Goal: Information Seeking & Learning: Check status

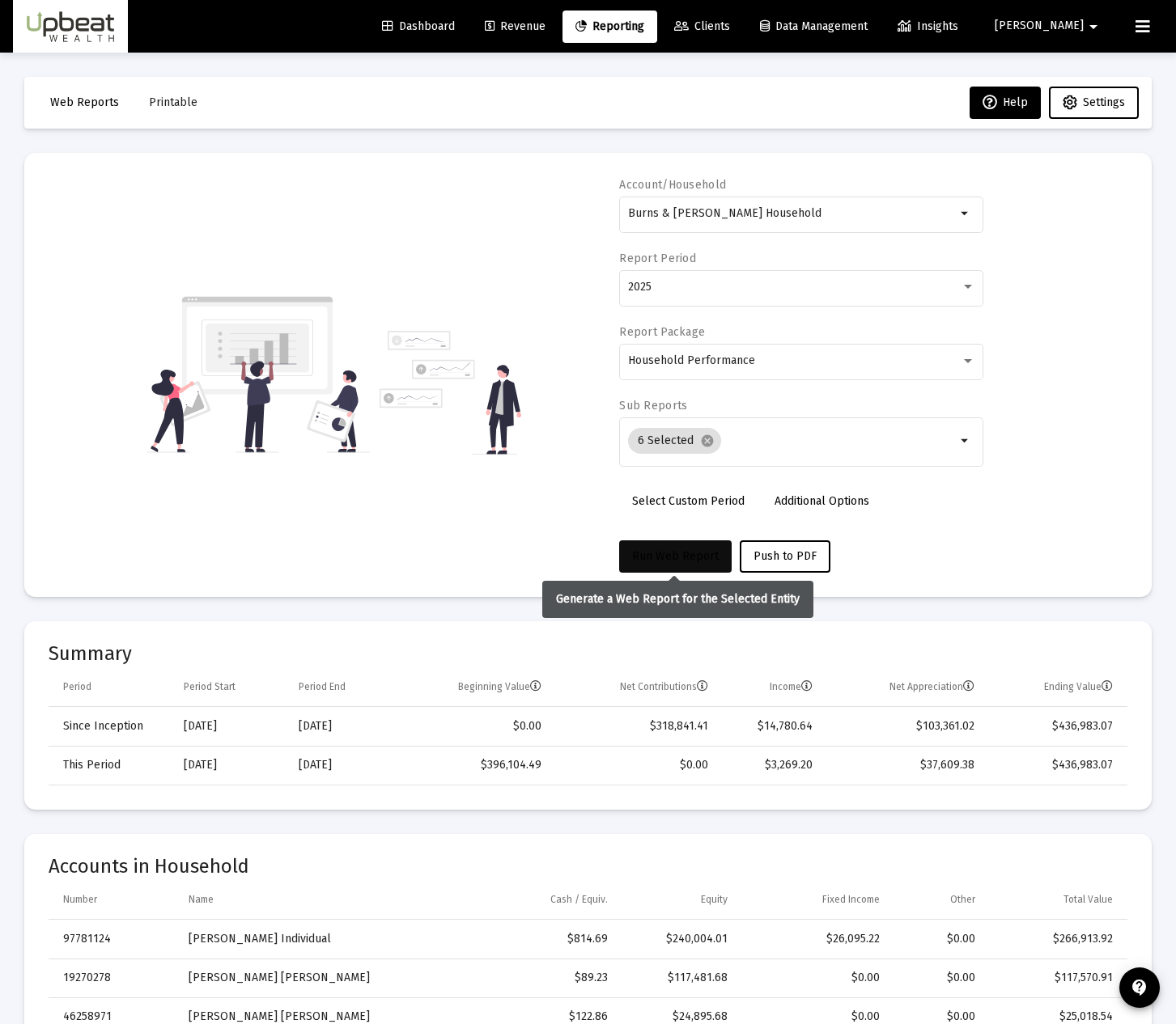
click at [688, 560] on span "Run Web Report" at bounding box center [675, 556] width 86 height 14
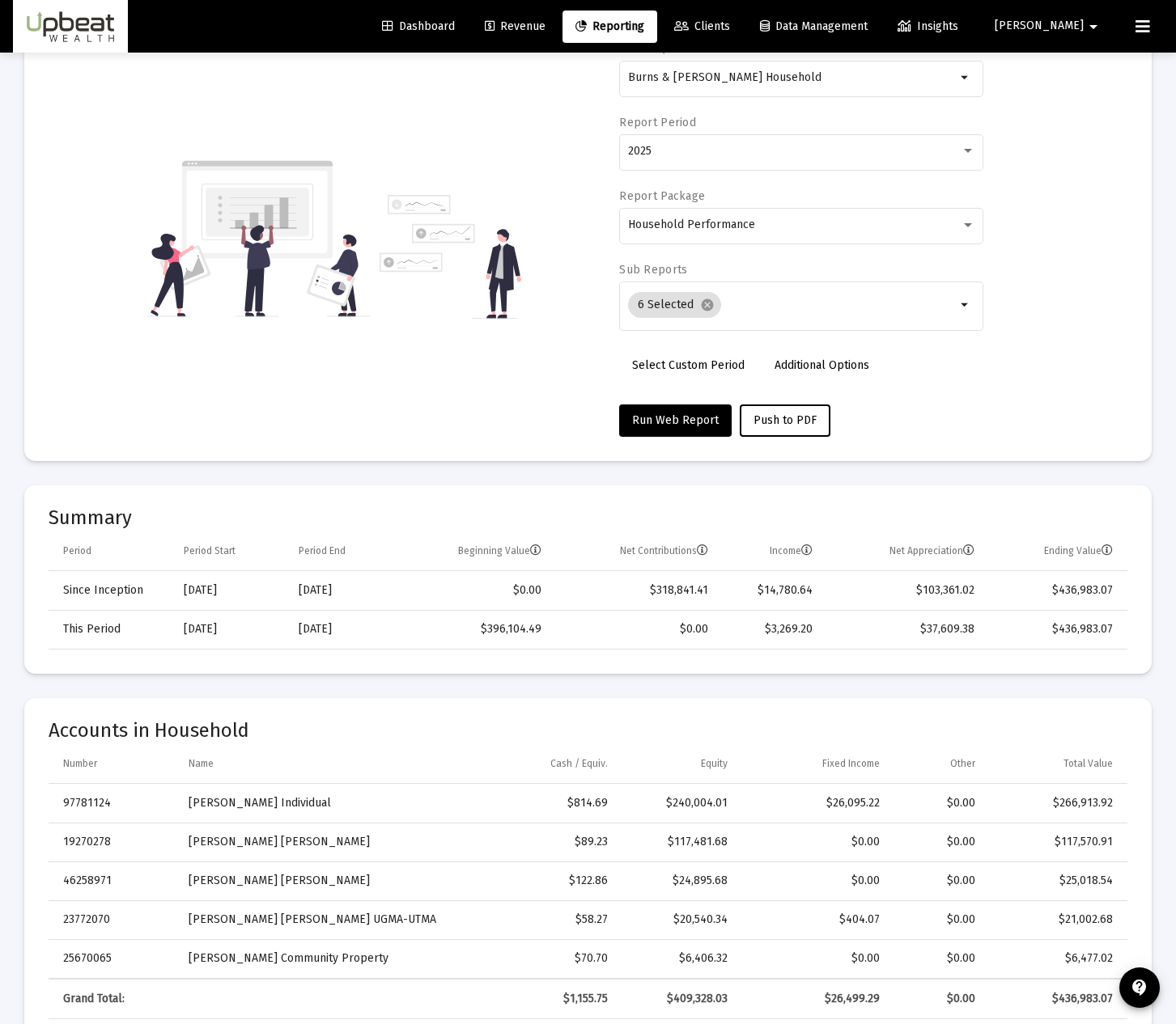
scroll to position [189, 0]
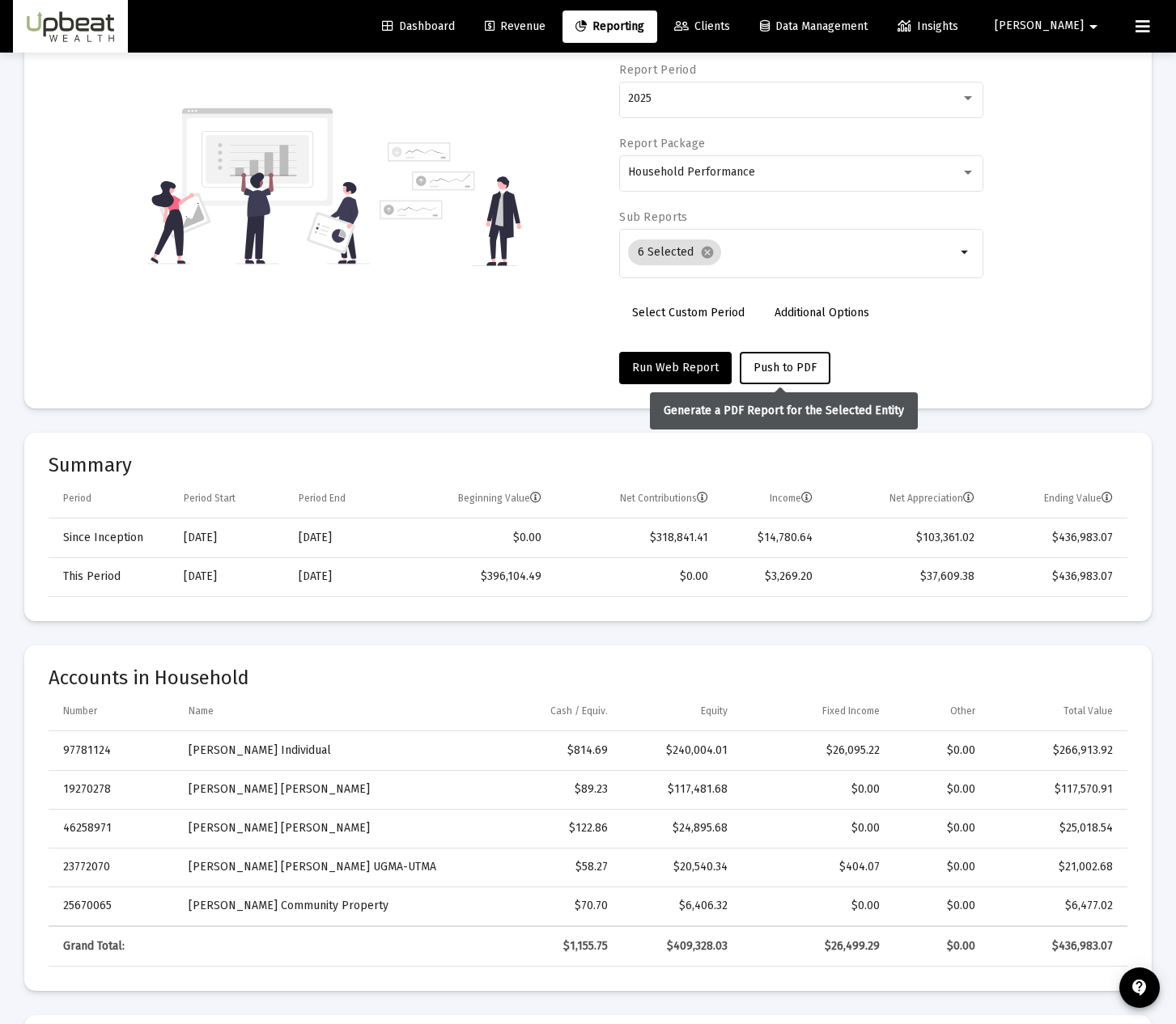
click at [787, 373] on span "Push to PDF" at bounding box center [785, 367] width 63 height 14
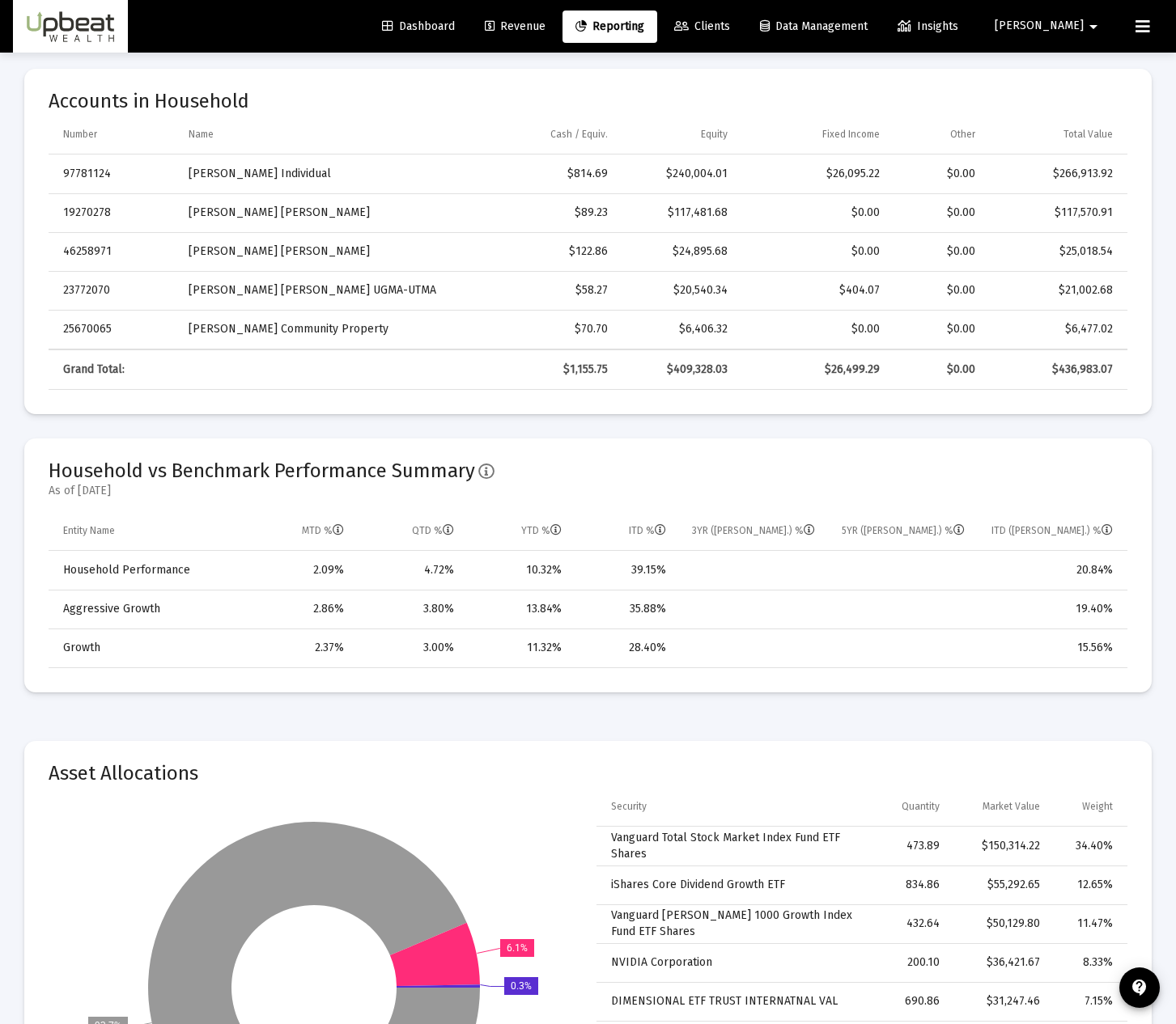
scroll to position [0, 0]
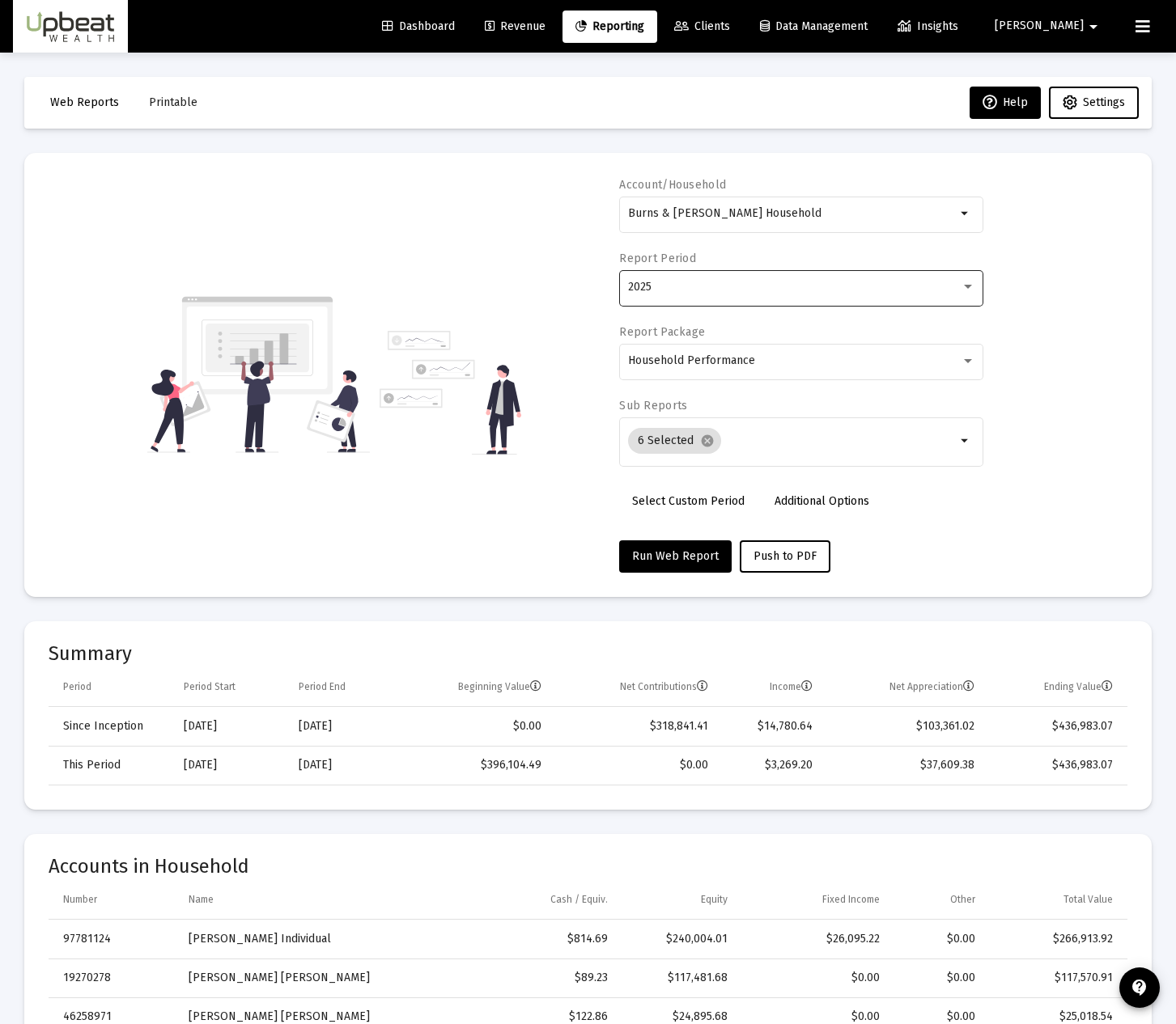
click at [701, 291] on div "2025" at bounding box center [794, 287] width 332 height 13
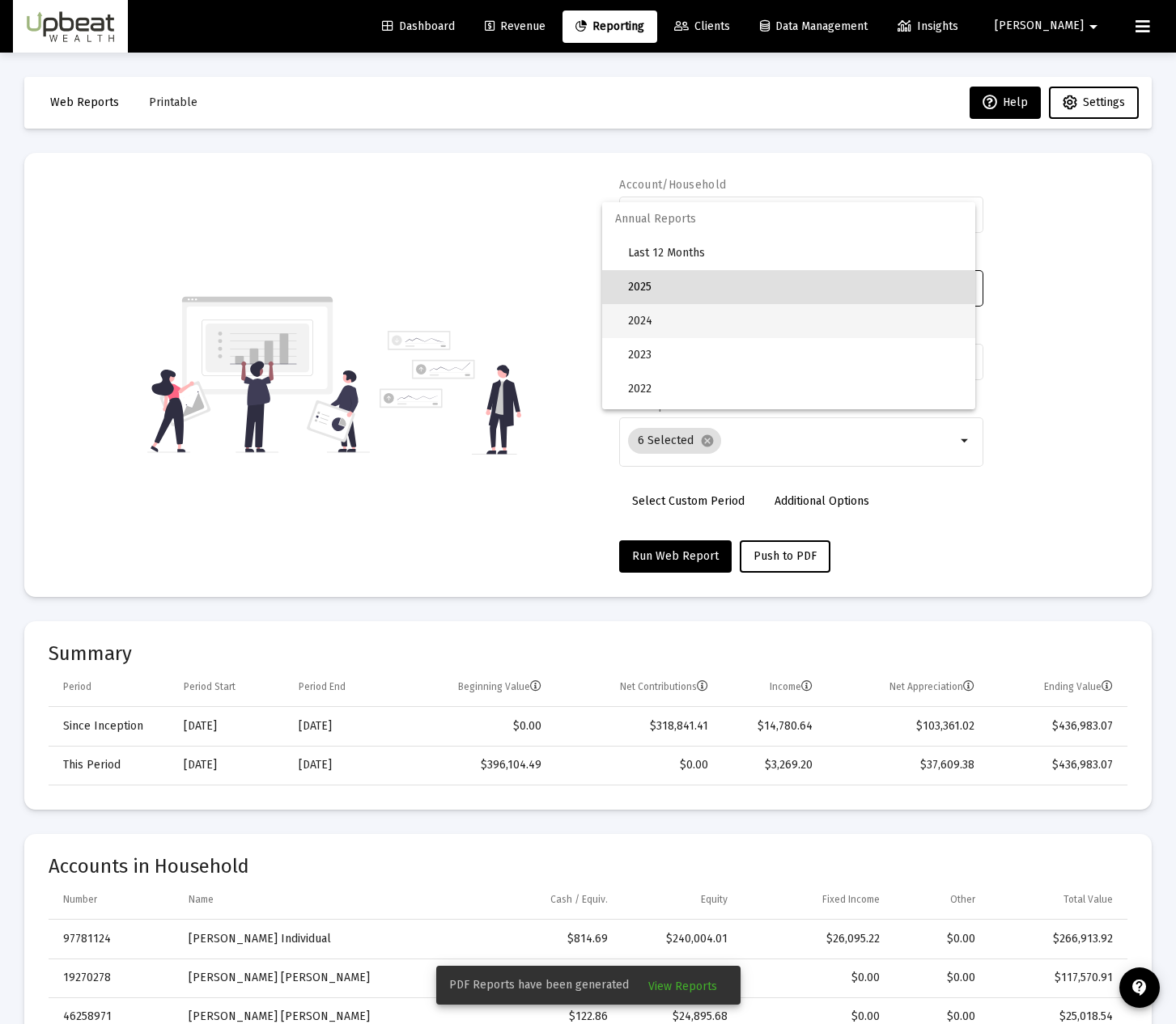
click at [695, 314] on span "2024" at bounding box center [795, 321] width 334 height 34
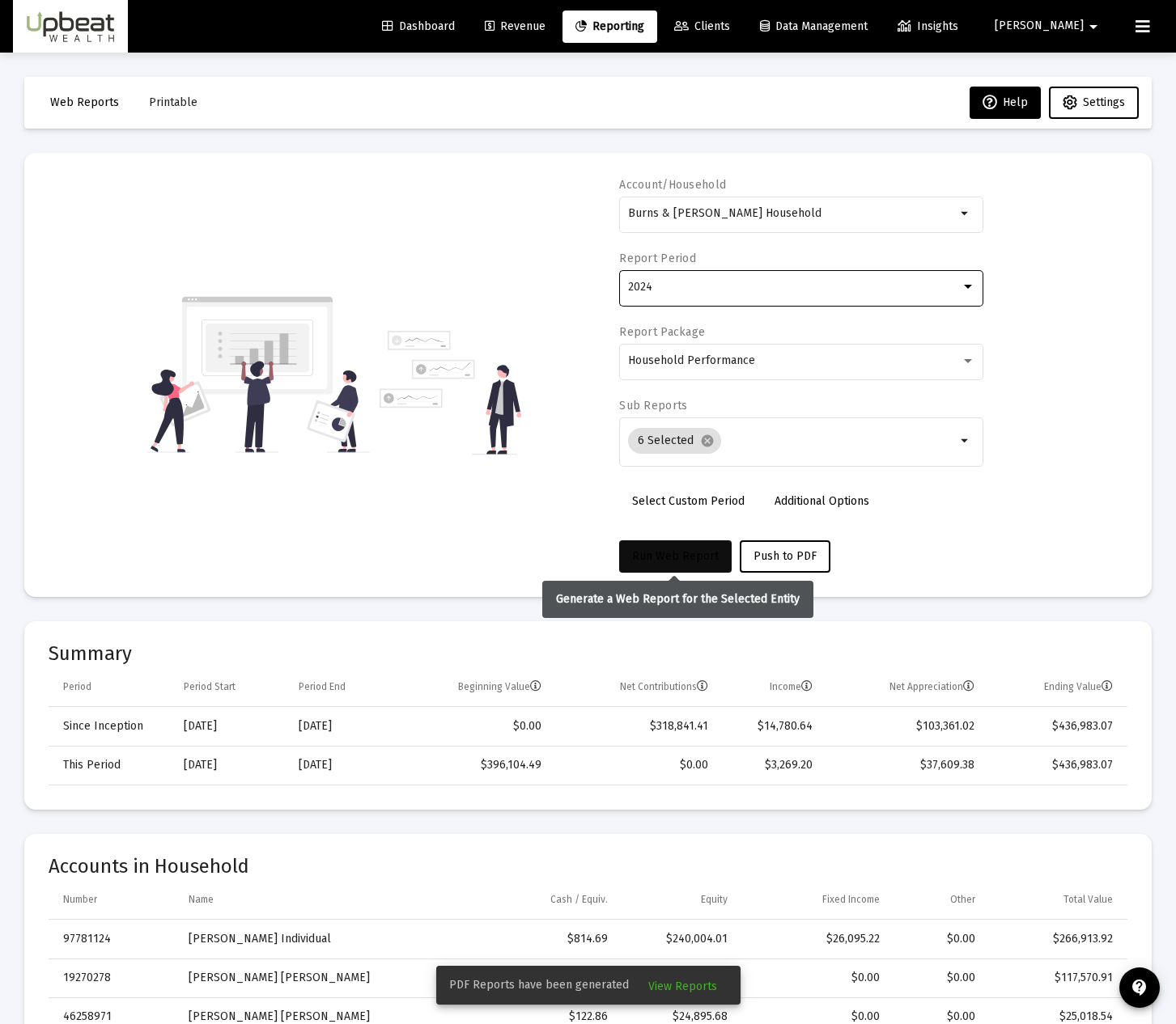
click at [685, 560] on span "Run Web Report" at bounding box center [675, 556] width 86 height 14
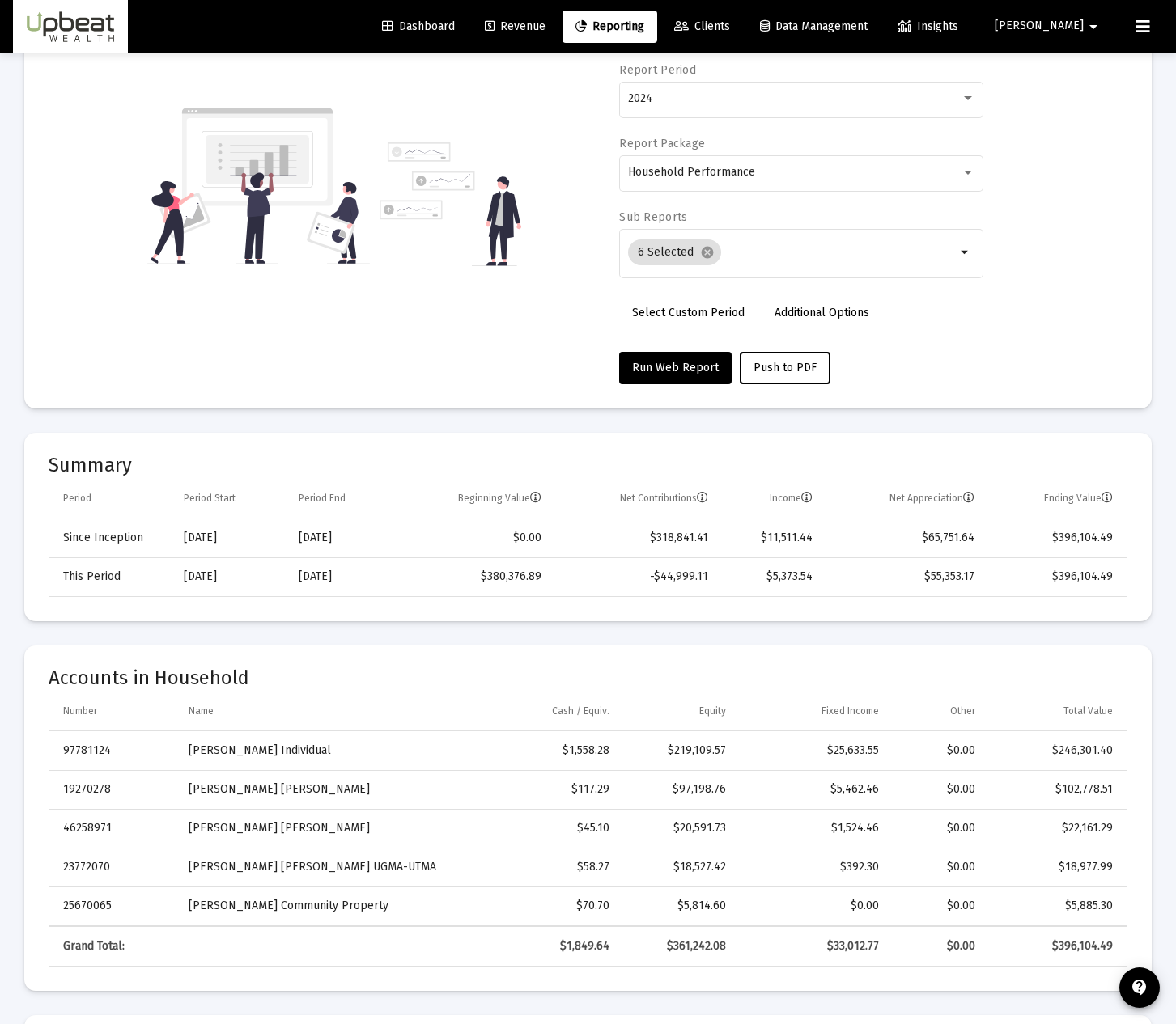
scroll to position [378, 0]
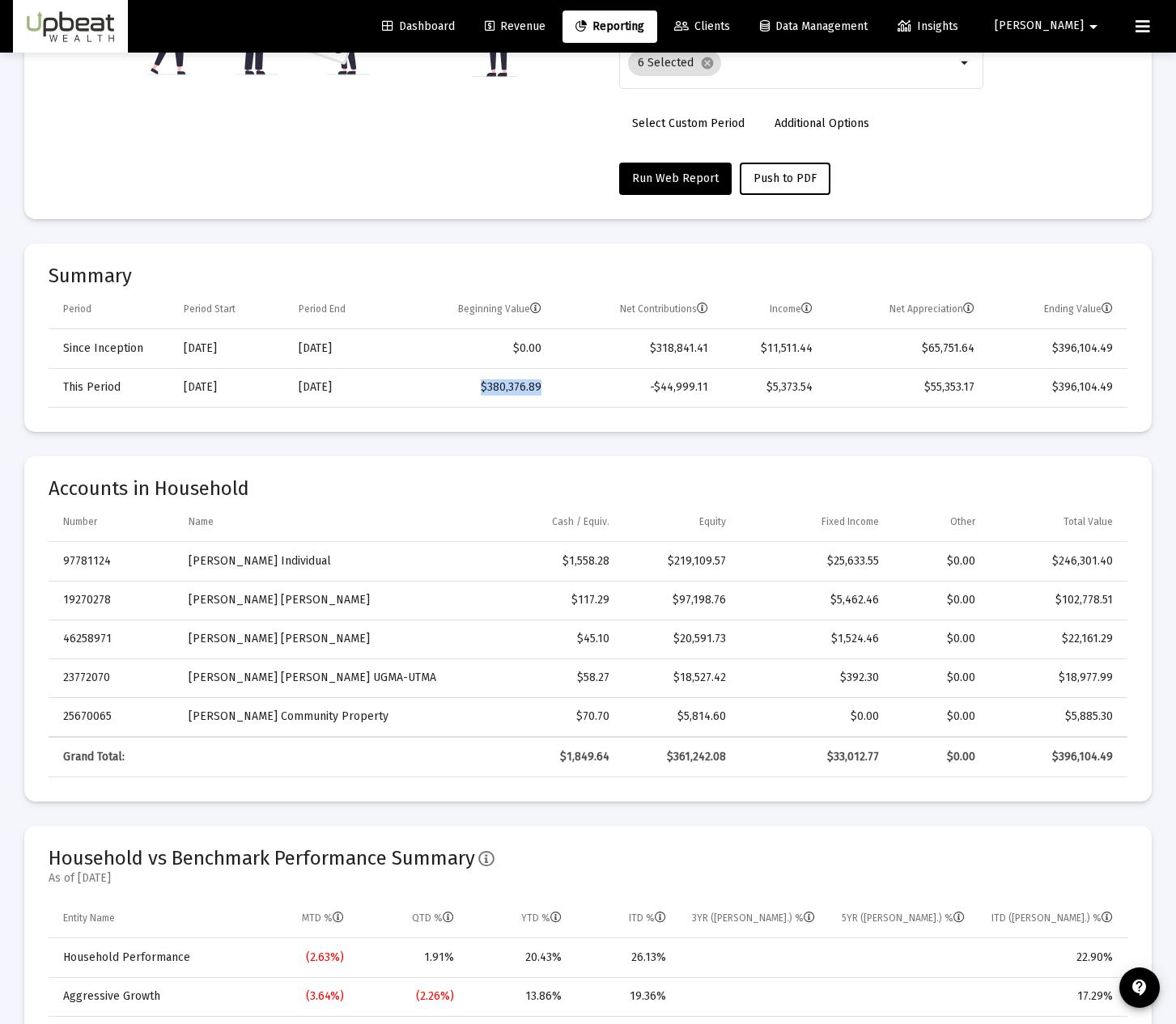
drag, startPoint x: 484, startPoint y: 396, endPoint x: 543, endPoint y: 388, distance: 59.5
click at [543, 388] on td "$380,376.89" at bounding box center [474, 387] width 157 height 38
click at [531, 392] on td "$380,376.89" at bounding box center [474, 387] width 157 height 38
click at [525, 393] on td "$380,376.89" at bounding box center [474, 387] width 157 height 38
drag, startPoint x: 555, startPoint y: 387, endPoint x: 469, endPoint y: 392, distance: 86.1
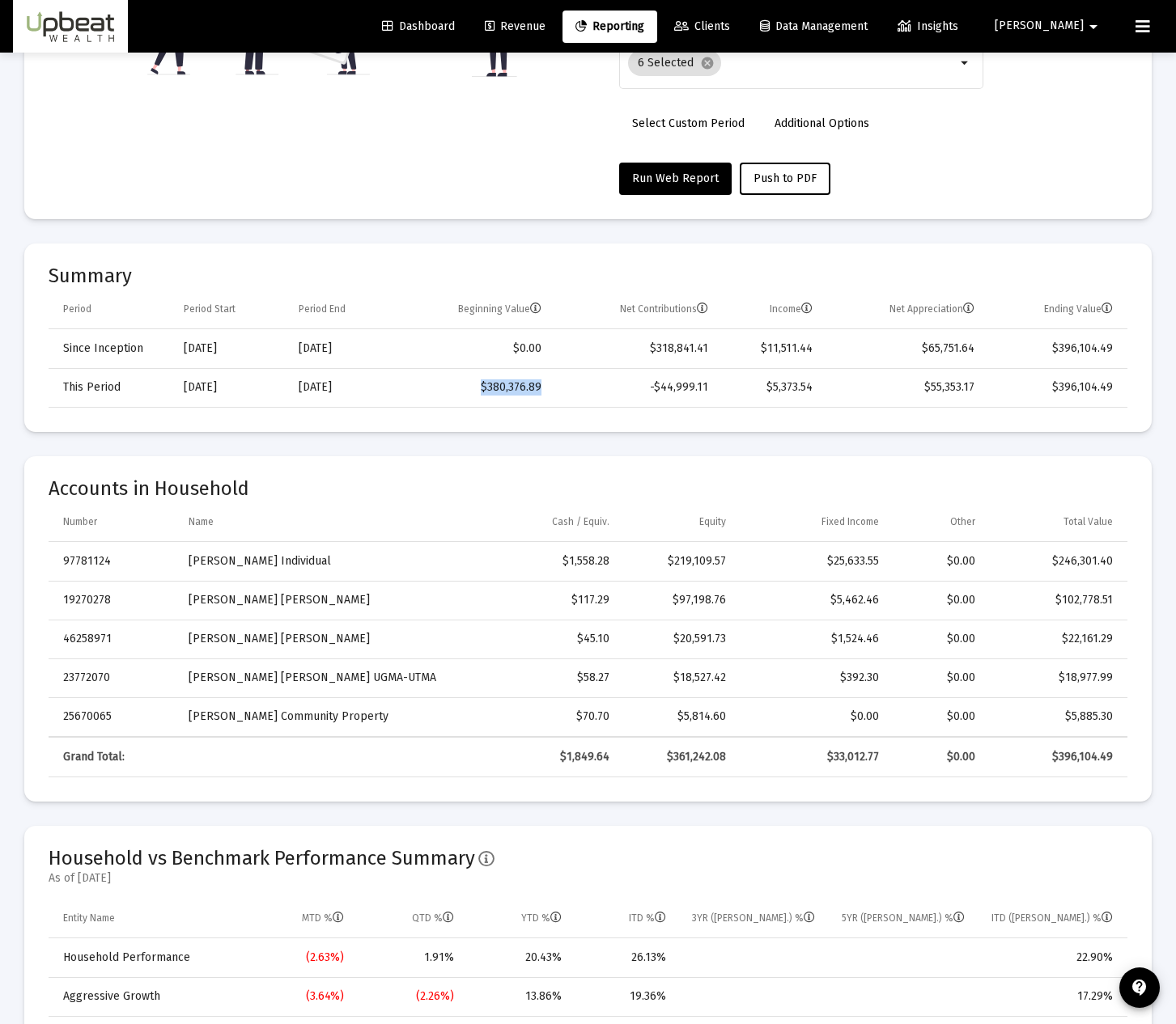
click at [469, 392] on tr "This Period [DATE] [DATE] $380,376.89 -$44,999.11 $5,373.54 $55,353.17 $396,104…" at bounding box center [588, 387] width 1078 height 38
click at [489, 390] on td "$380,376.89" at bounding box center [474, 387] width 157 height 38
drag, startPoint x: 713, startPoint y: 396, endPoint x: 639, endPoint y: 396, distance: 74.0
click at [639, 396] on td "-$44,999.11" at bounding box center [636, 387] width 167 height 38
click at [613, 400] on td "-$44,999.11" at bounding box center [636, 387] width 167 height 38
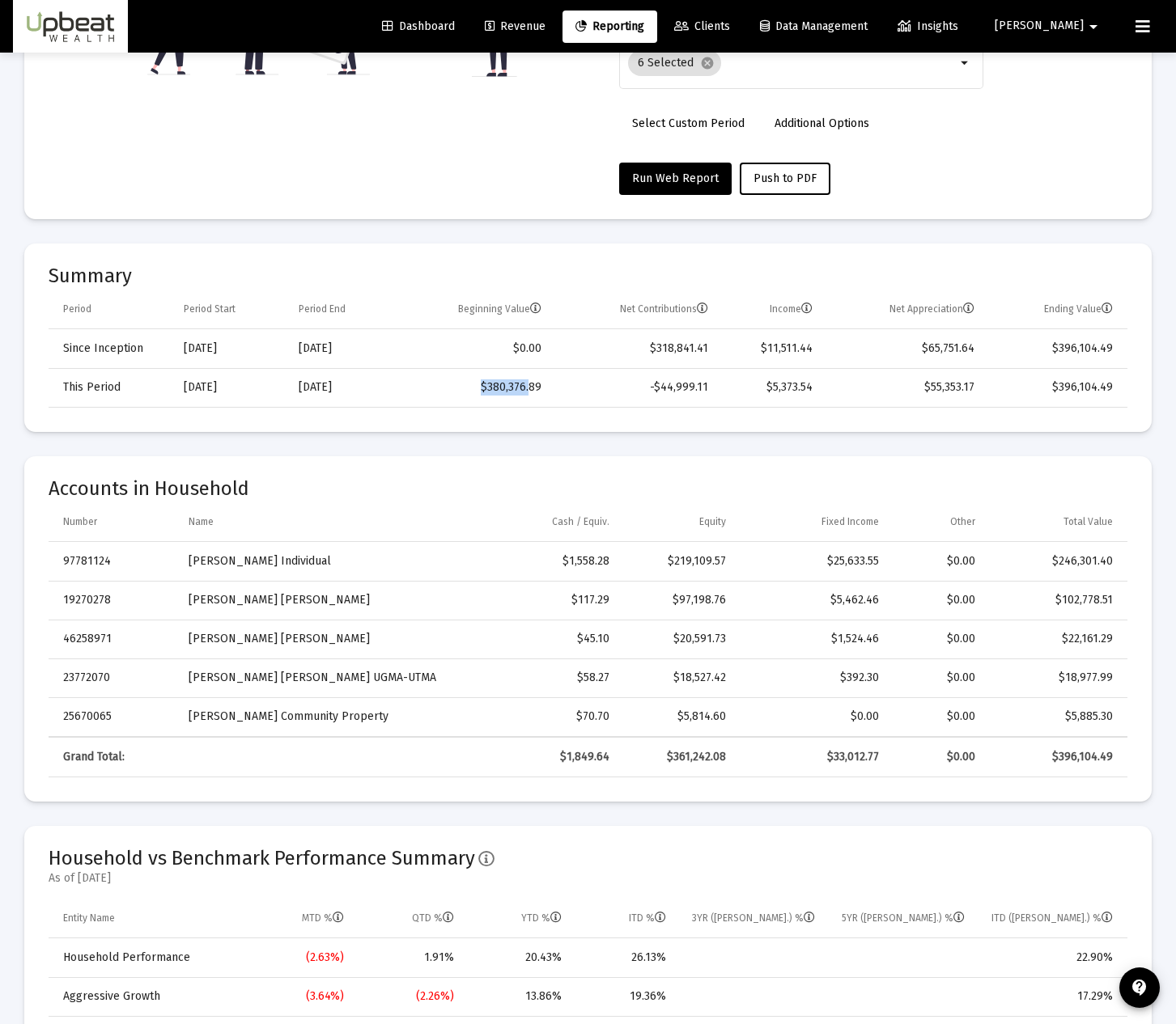
drag, startPoint x: 529, startPoint y: 387, endPoint x: 480, endPoint y: 389, distance: 49.0
click at [480, 389] on td "$380,376.89" at bounding box center [474, 387] width 157 height 38
click at [477, 390] on td "$380,376.89" at bounding box center [474, 387] width 157 height 38
drag, startPoint x: 473, startPoint y: 391, endPoint x: 583, endPoint y: 391, distance: 110.0
click at [583, 391] on tr "This Period [DATE] [DATE] $380,376.89 -$44,999.11 $5,373.54 $55,353.17 $396,104…" at bounding box center [588, 387] width 1078 height 38
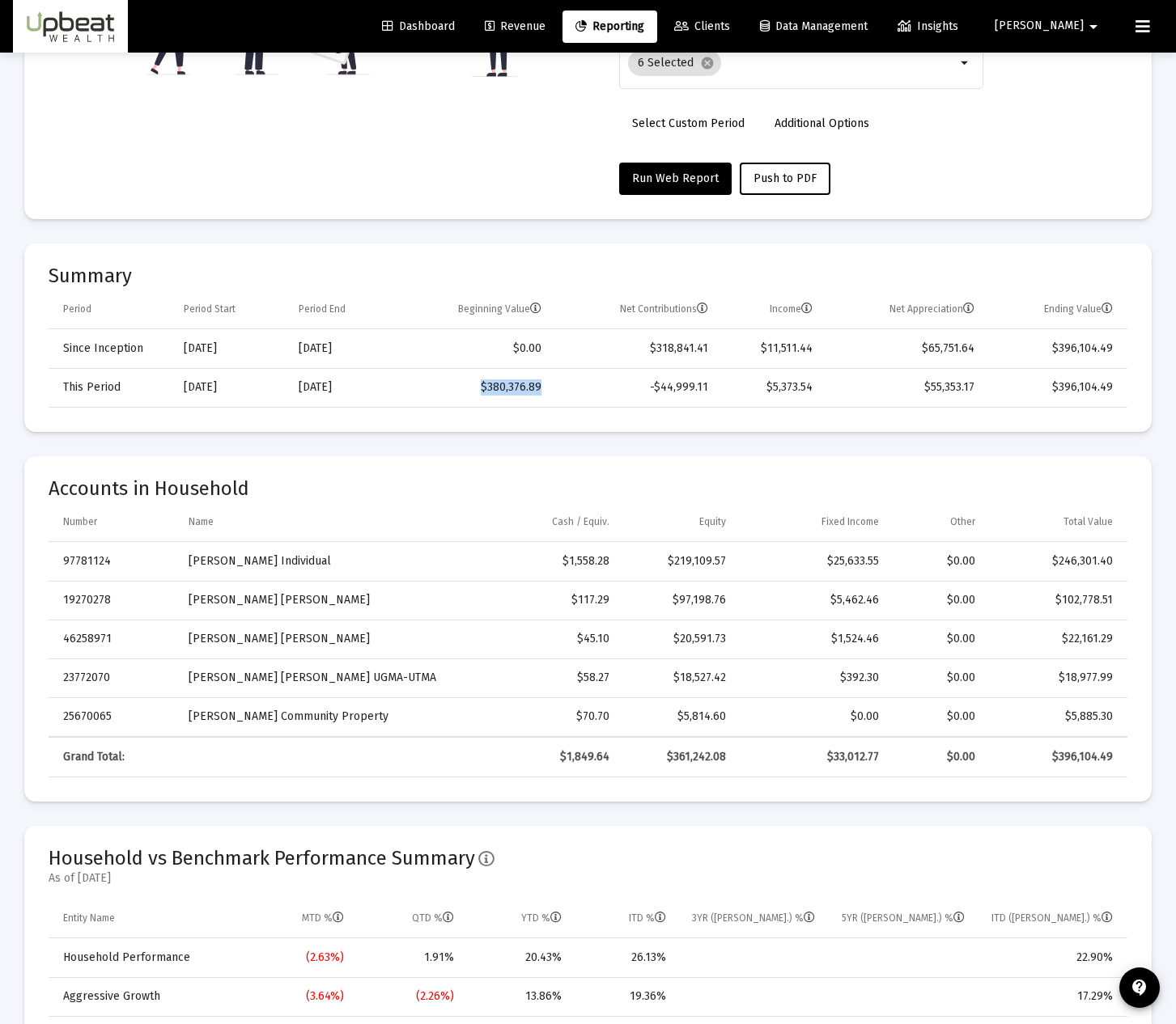
scroll to position [189, 0]
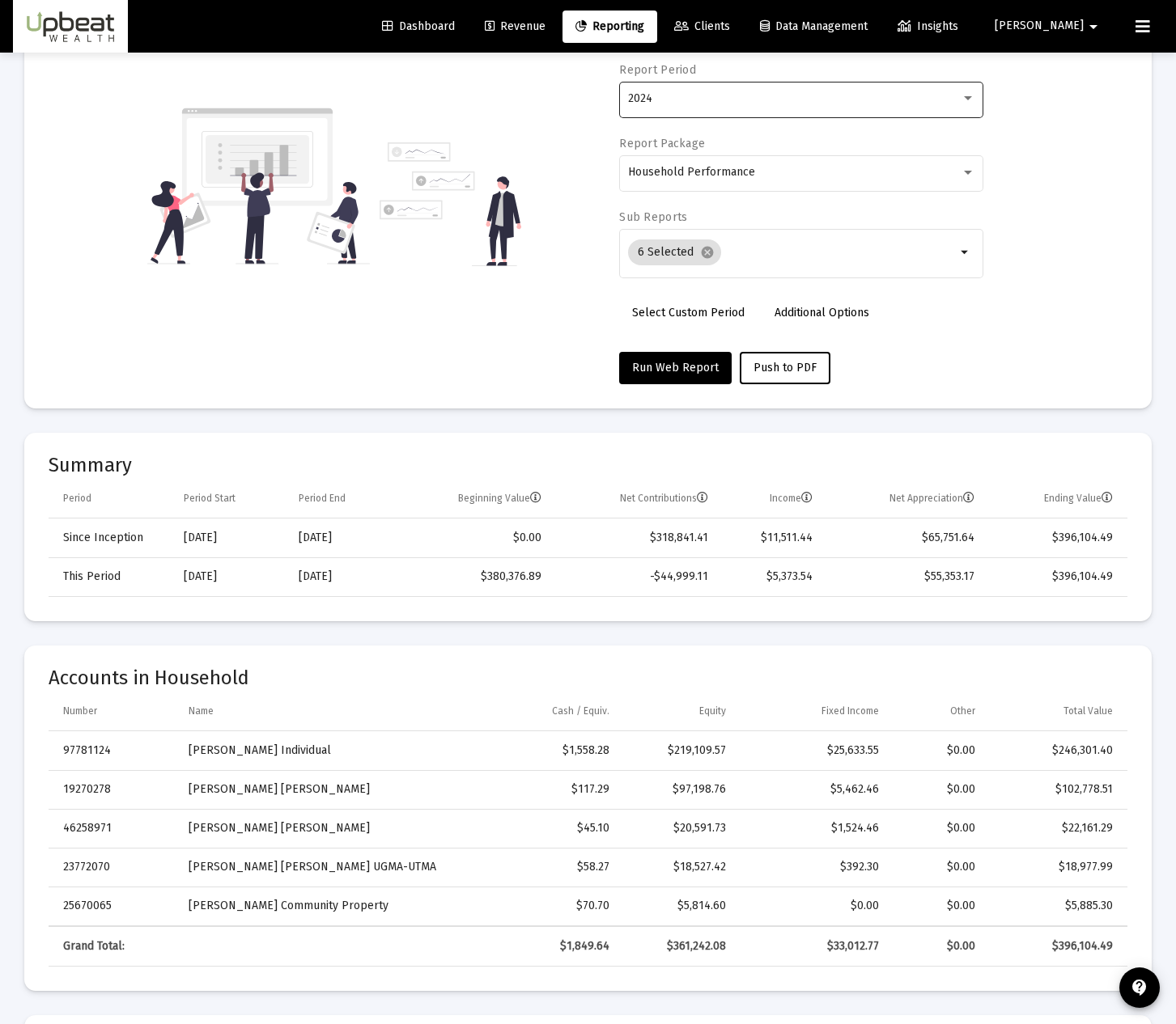
click at [765, 105] on div "2024" at bounding box center [802, 99] width 347 height 39
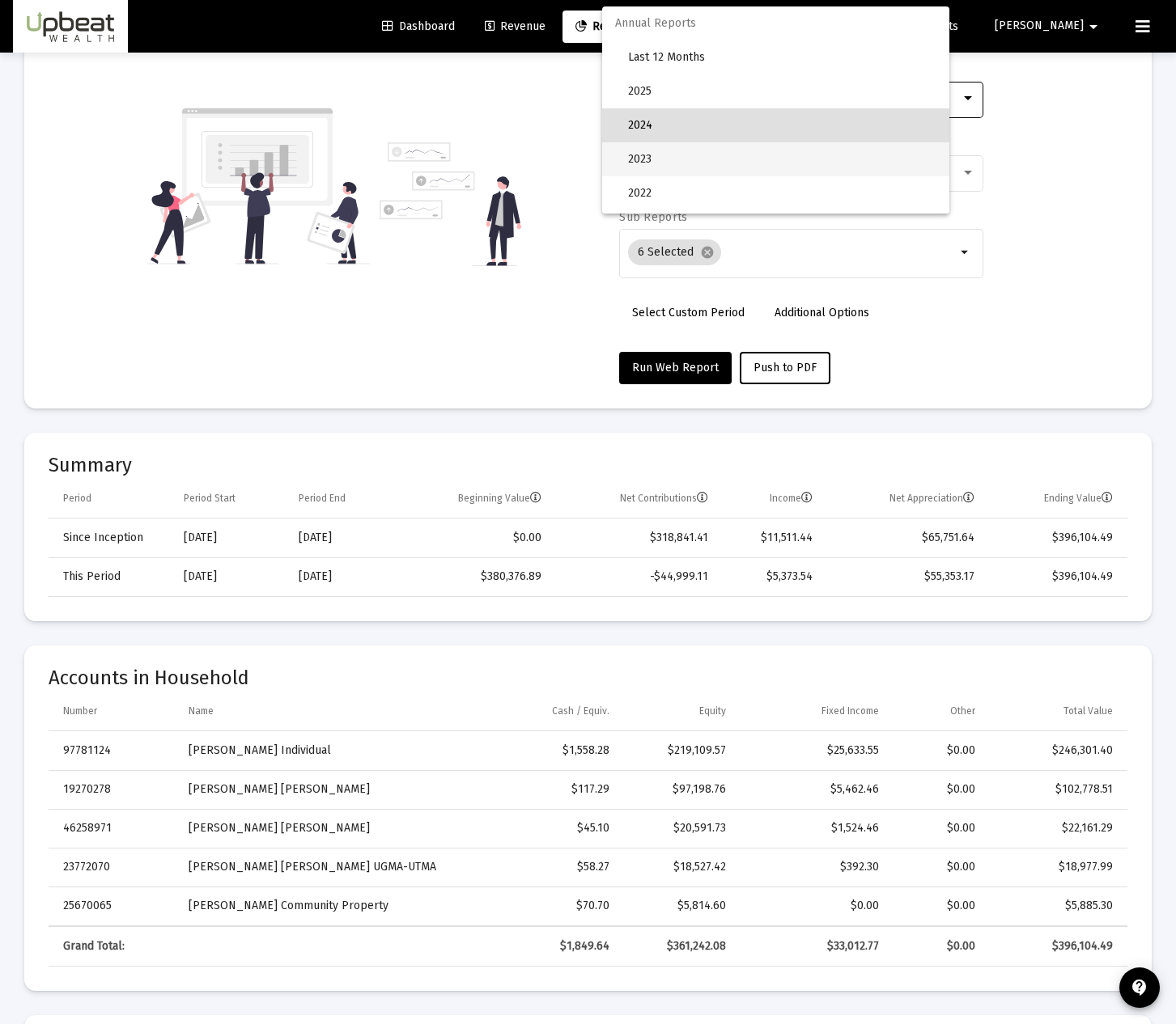
scroll to position [26, 0]
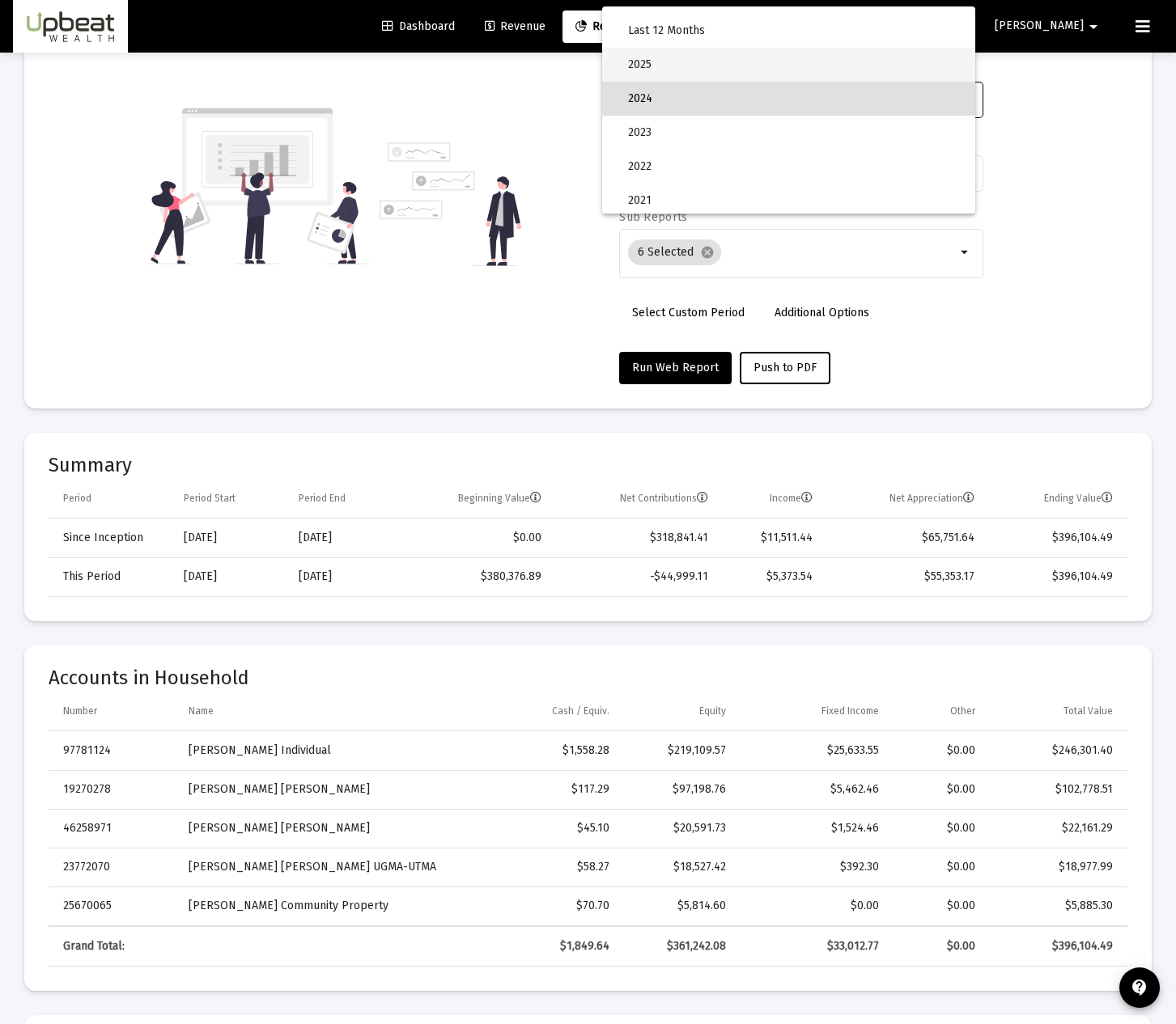
click at [700, 63] on span "2025" at bounding box center [795, 65] width 334 height 34
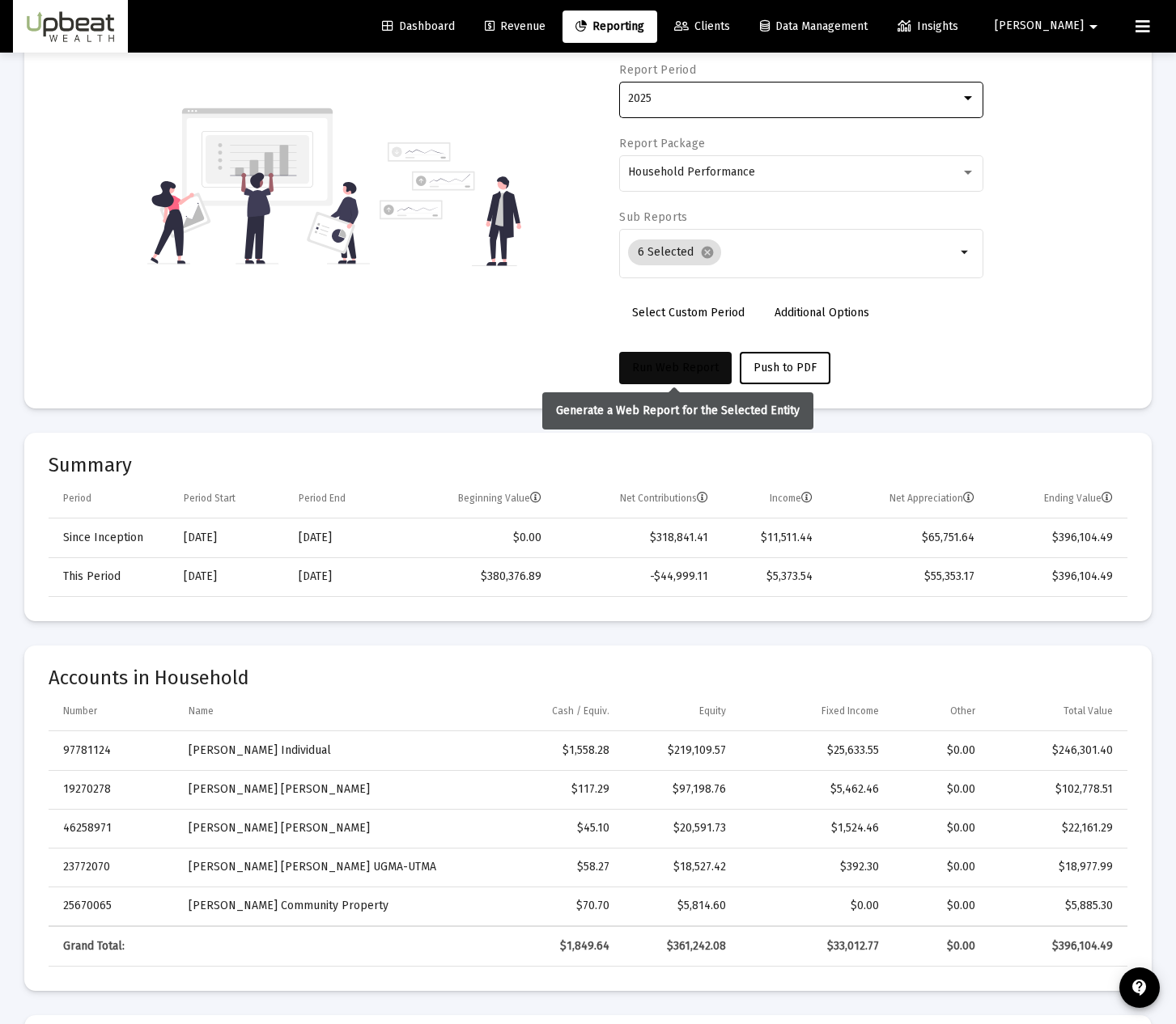
click at [683, 370] on span "Run Web Report" at bounding box center [675, 367] width 86 height 14
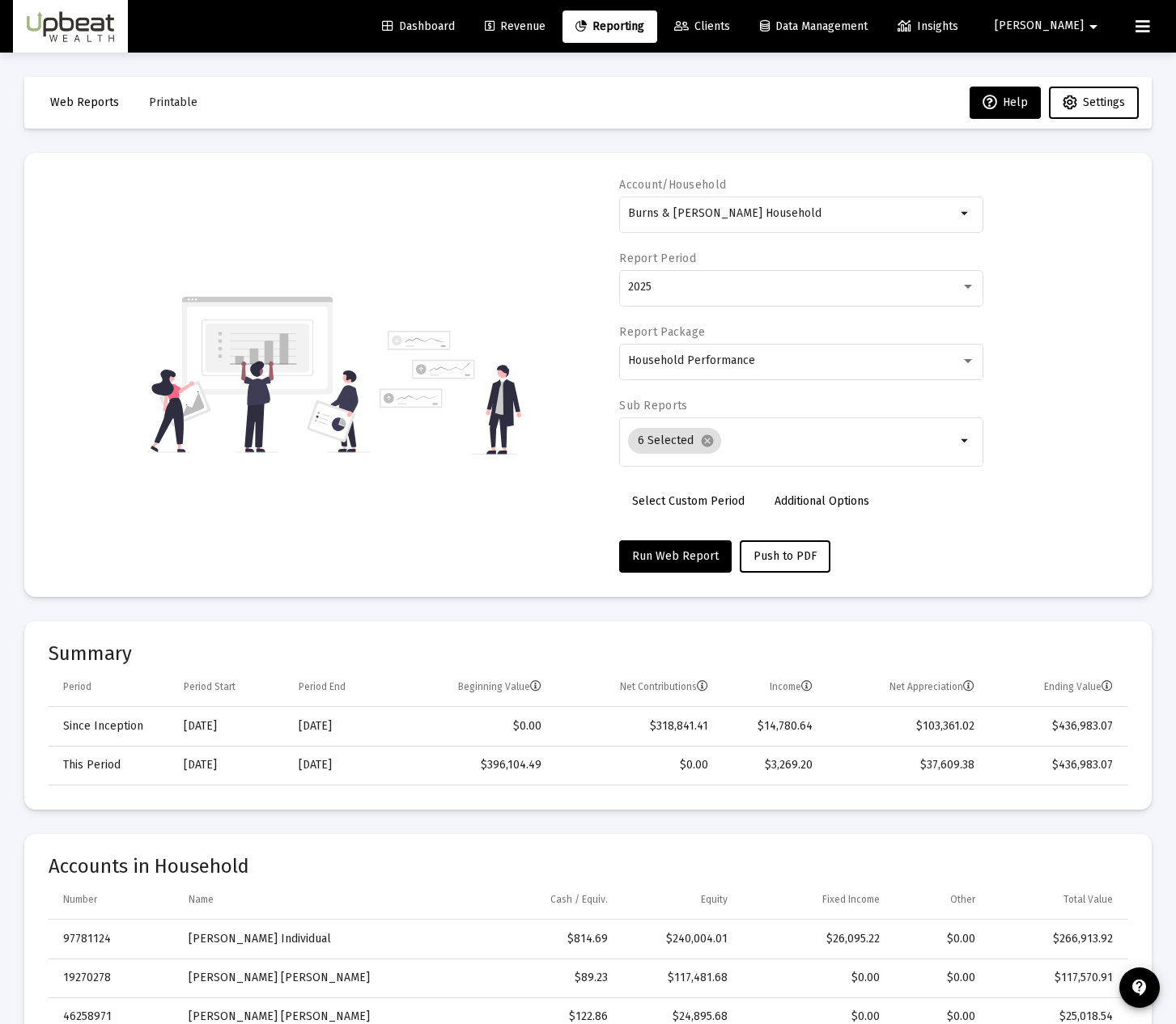
scroll to position [189, 0]
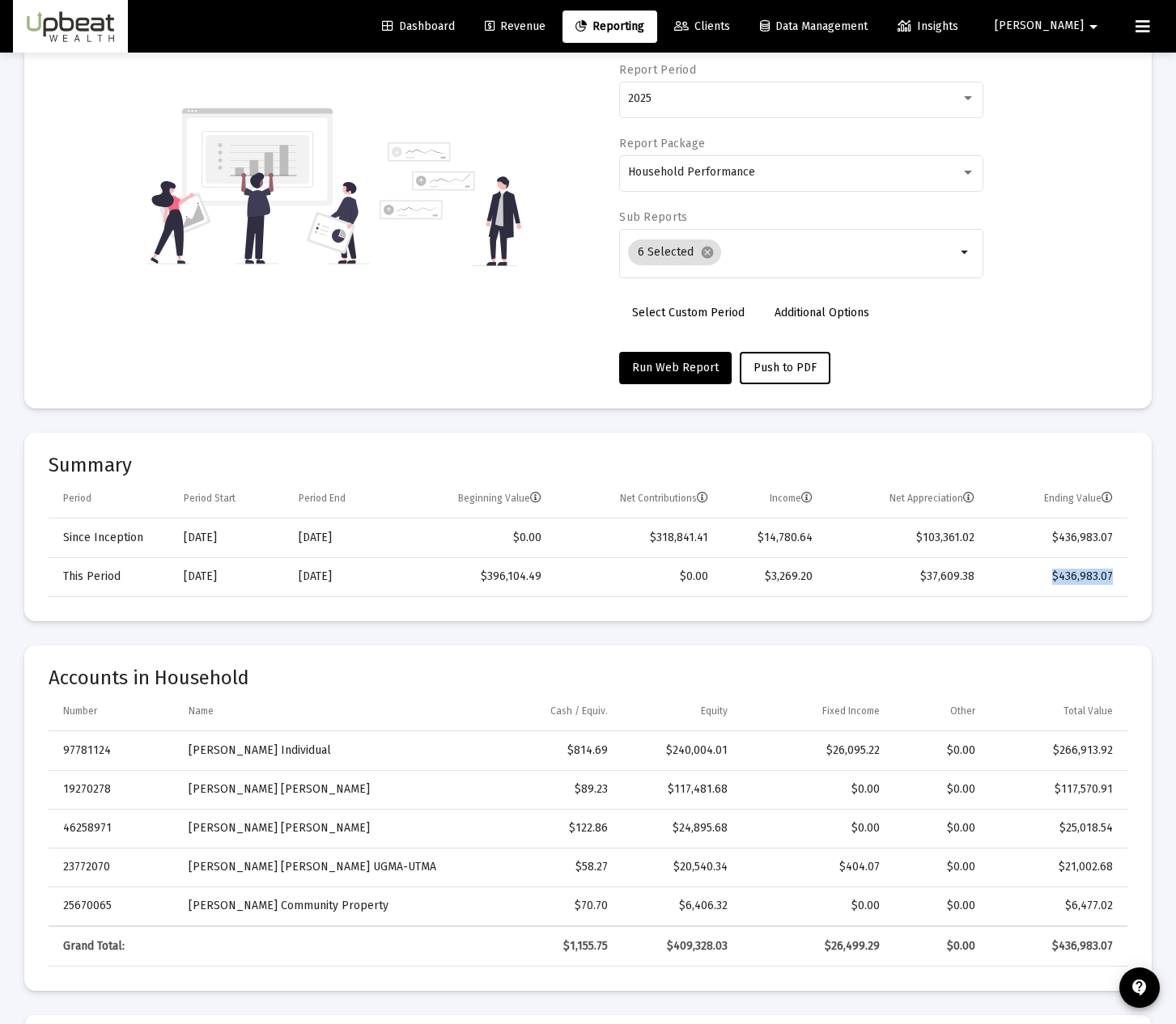
drag, startPoint x: 1112, startPoint y: 578, endPoint x: 1058, endPoint y: 586, distance: 54.6
click at [1058, 586] on td "$436,983.07" at bounding box center [1056, 576] width 142 height 38
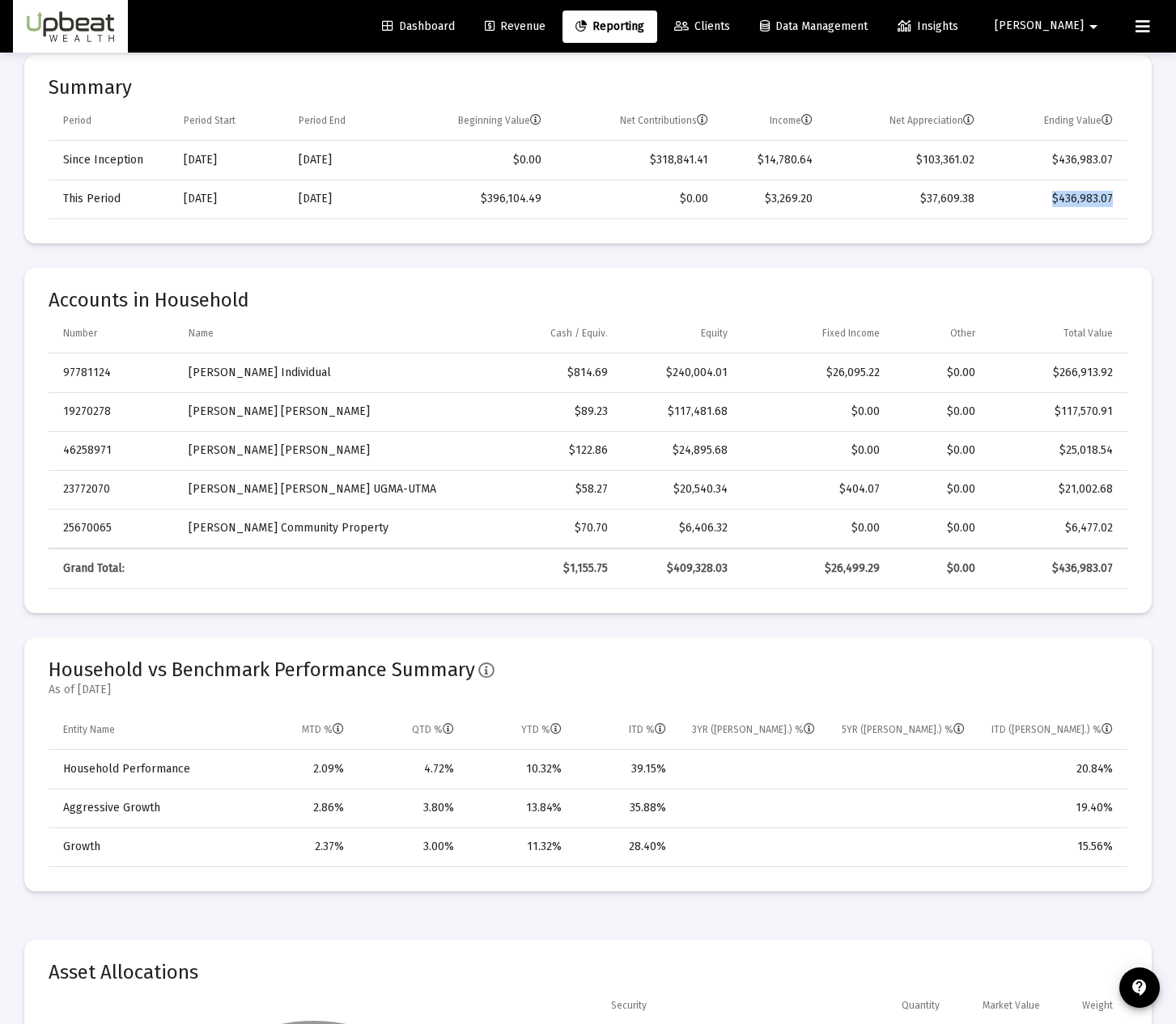
drag, startPoint x: 55, startPoint y: 773, endPoint x: 1115, endPoint y: 768, distance: 1060.0
click at [1115, 768] on tr "Household Performance 2.09% 4.72% 10.32% 39.15% 20.84%" at bounding box center [588, 769] width 1078 height 38
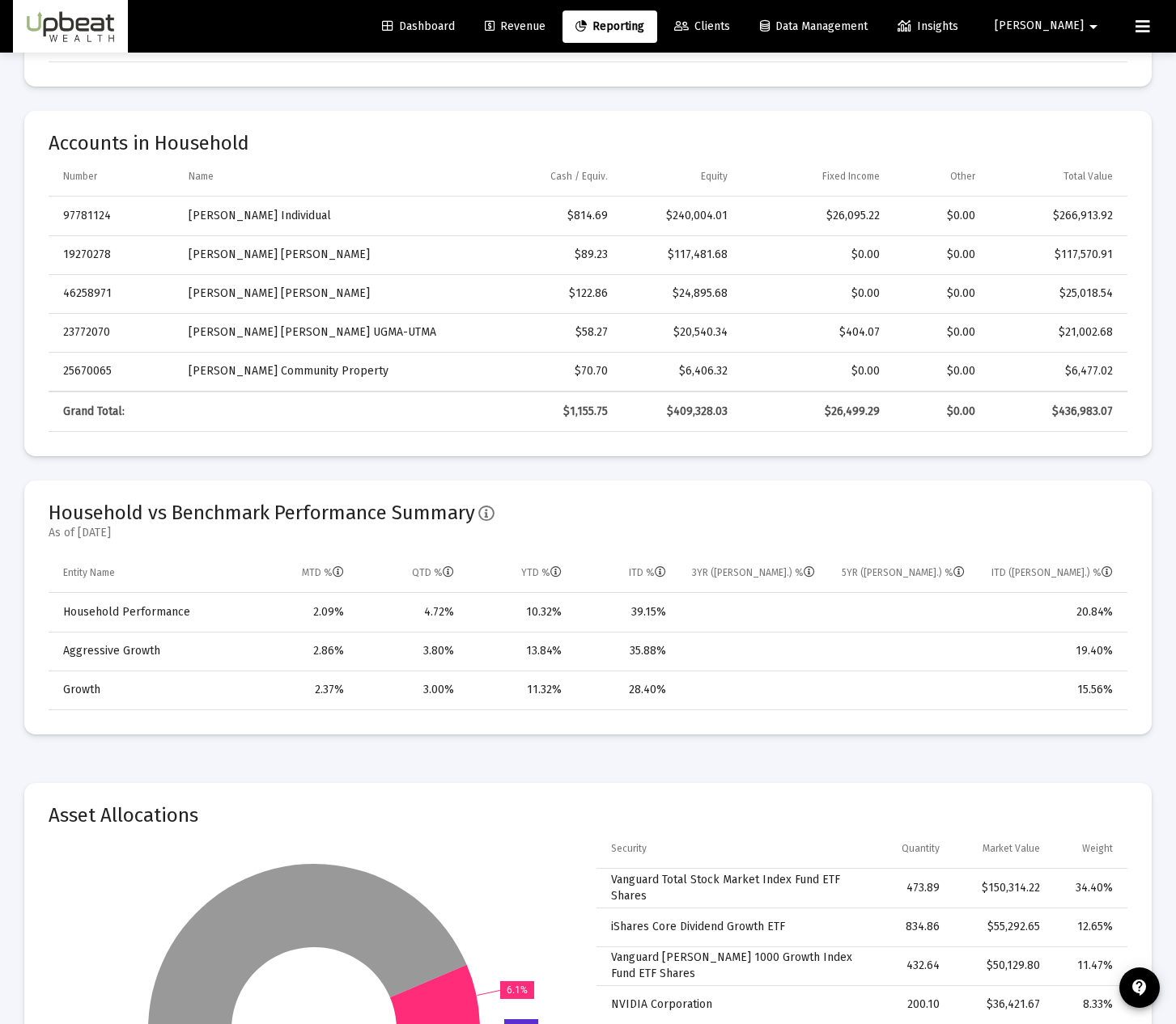
scroll to position [755, 0]
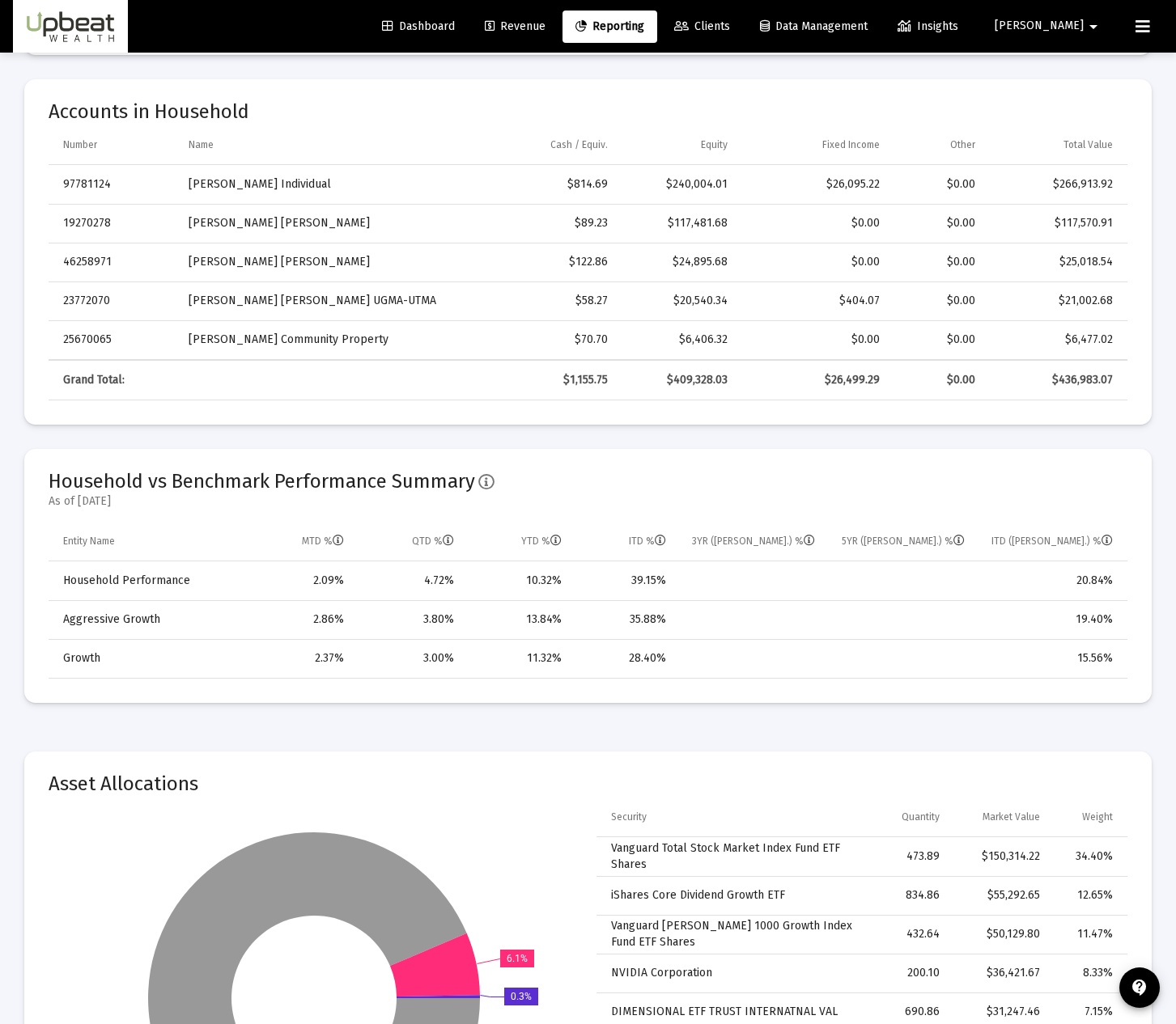
click at [1101, 573] on div "20.84%" at bounding box center [1050, 580] width 126 height 16
drag, startPoint x: 1119, startPoint y: 582, endPoint x: 1077, endPoint y: 588, distance: 42.4
click at [1077, 588] on td "20.84%" at bounding box center [1051, 580] width 151 height 38
click at [1071, 588] on div "20.84%" at bounding box center [1050, 580] width 126 height 16
drag, startPoint x: 566, startPoint y: 580, endPoint x: 425, endPoint y: 587, distance: 141.2
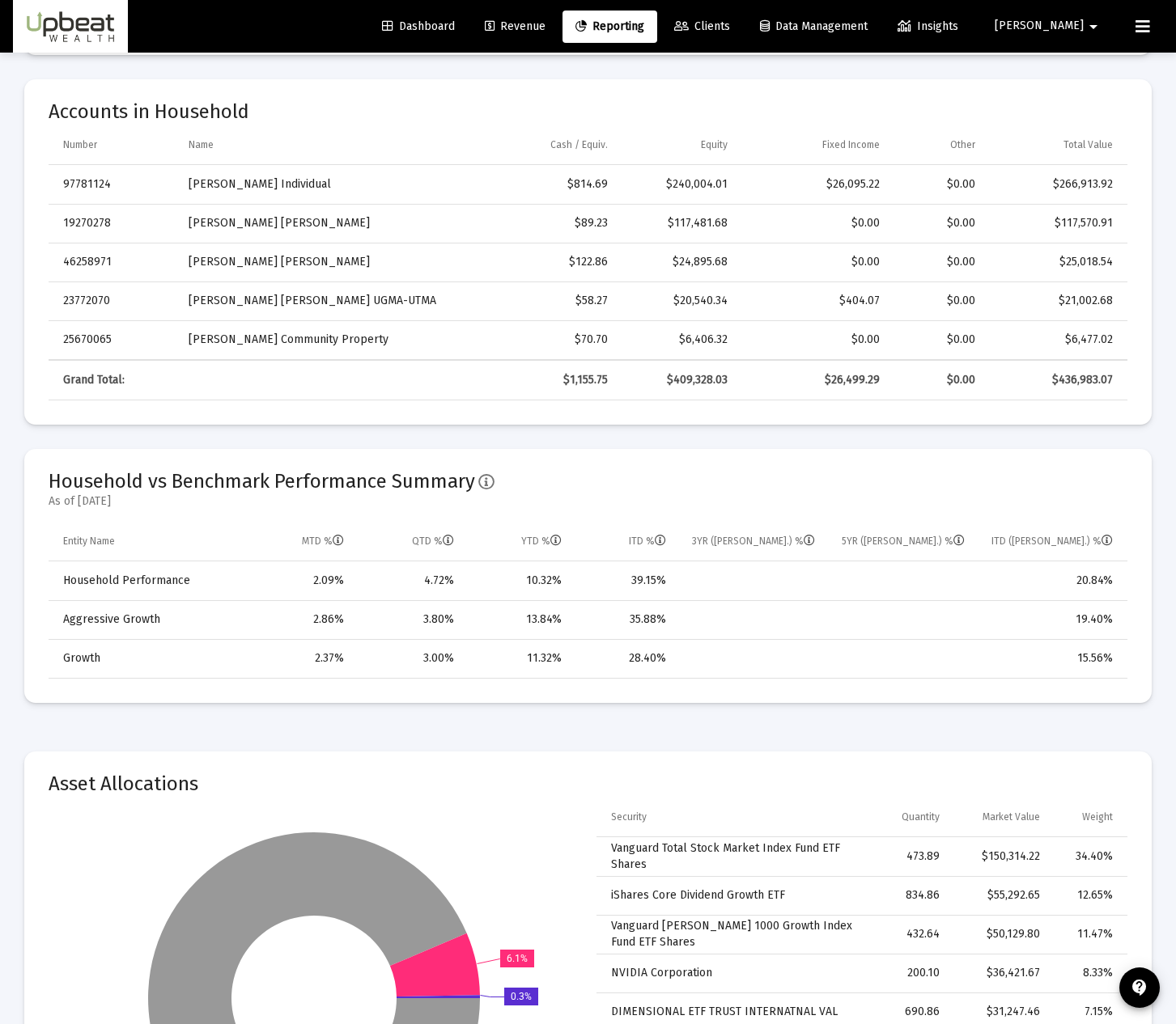
click at [425, 587] on tr "Household Performance 2.09% 4.72% 10.32% 39.15% 20.84%" at bounding box center [588, 580] width 1078 height 38
click at [702, 575] on td "Data grid" at bounding box center [752, 580] width 149 height 38
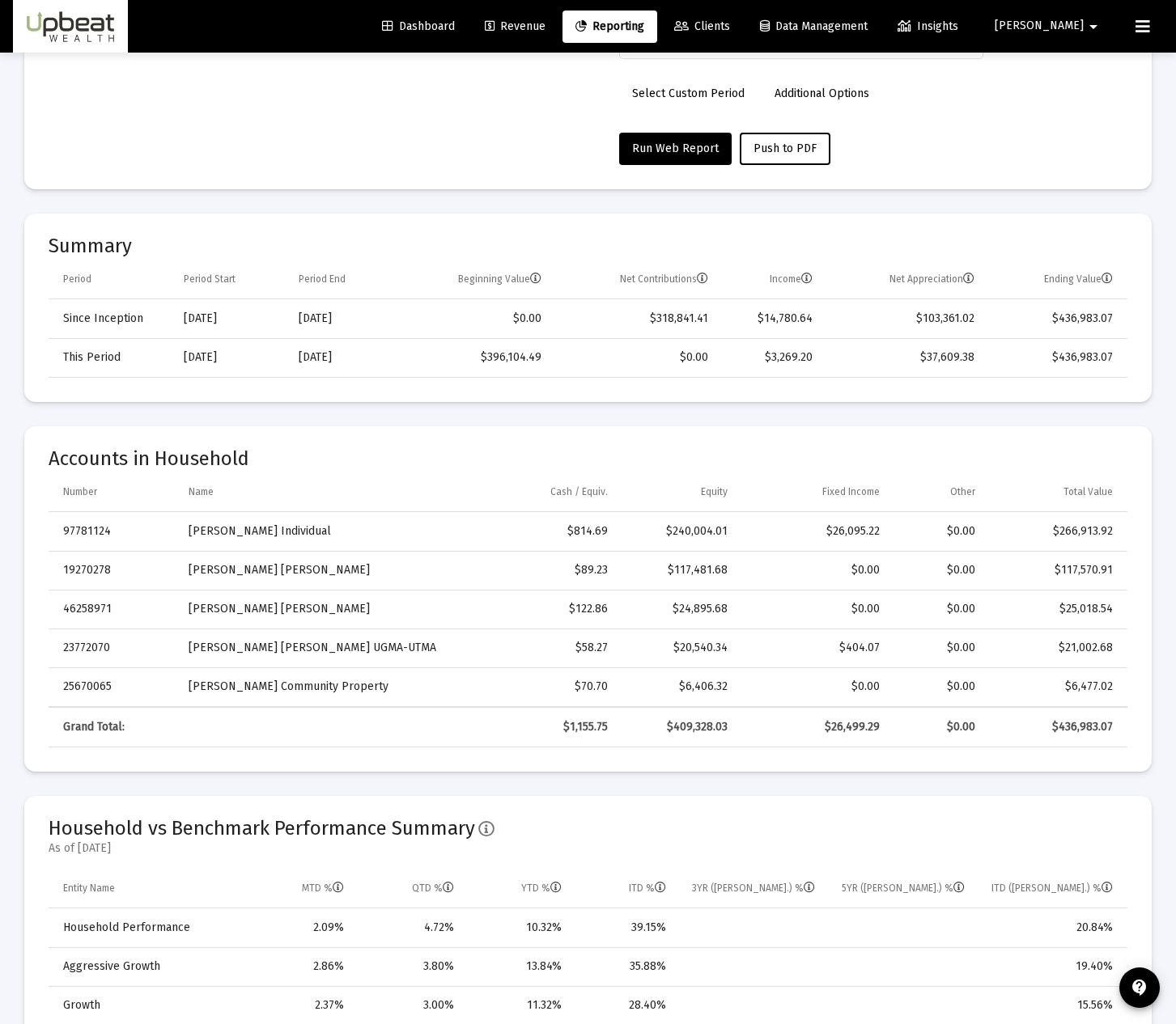
scroll to position [378, 0]
